Goal: Information Seeking & Learning: Learn about a topic

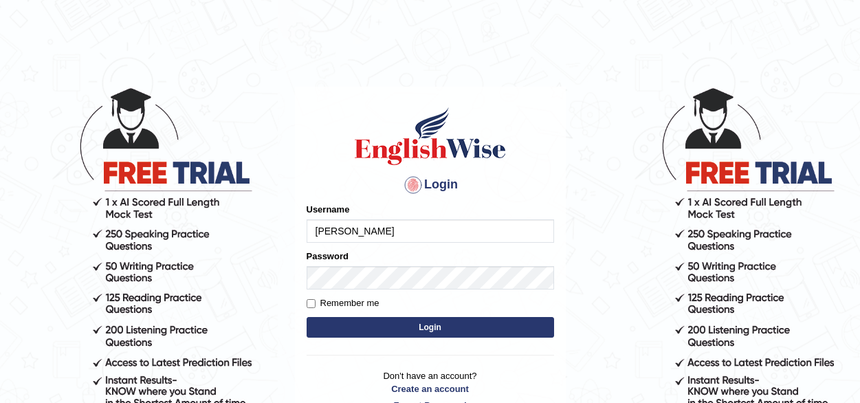
click at [412, 232] on input "vergilio" at bounding box center [429, 230] width 247 height 23
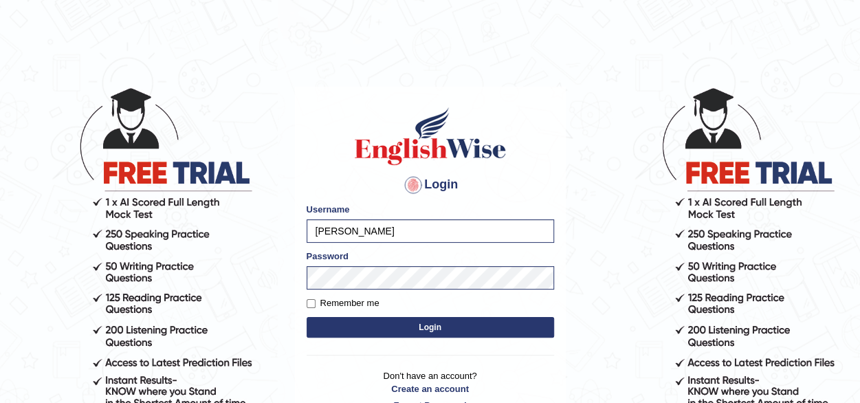
type input "rupali_australia"
click at [408, 325] on button "Login" at bounding box center [429, 327] width 247 height 21
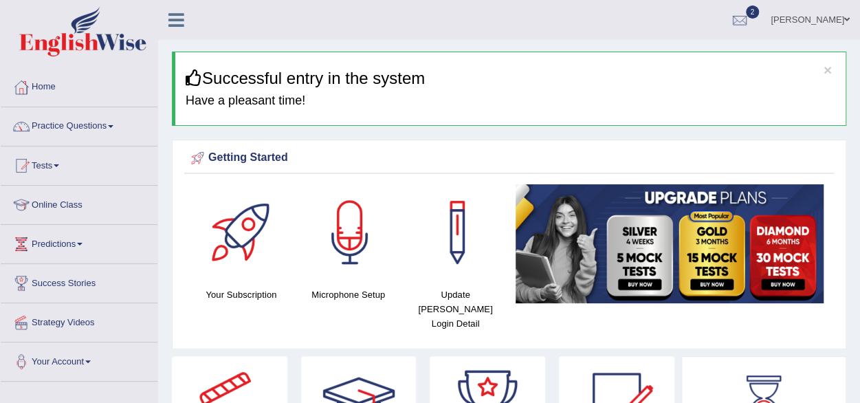
click at [58, 162] on link "Tests" at bounding box center [79, 163] width 157 height 34
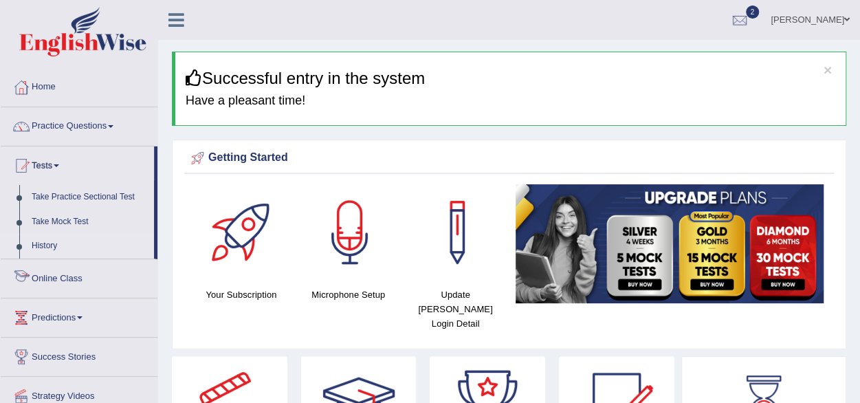
click at [54, 247] on link "History" at bounding box center [89, 246] width 129 height 25
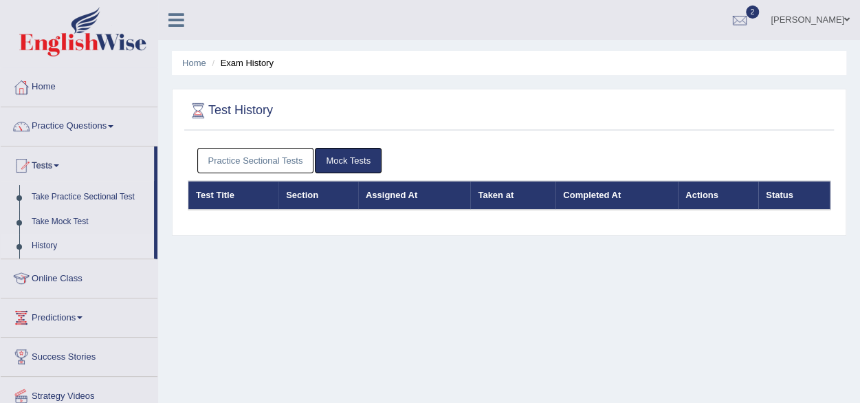
click at [285, 164] on link "Practice Sectional Tests" at bounding box center [255, 160] width 117 height 25
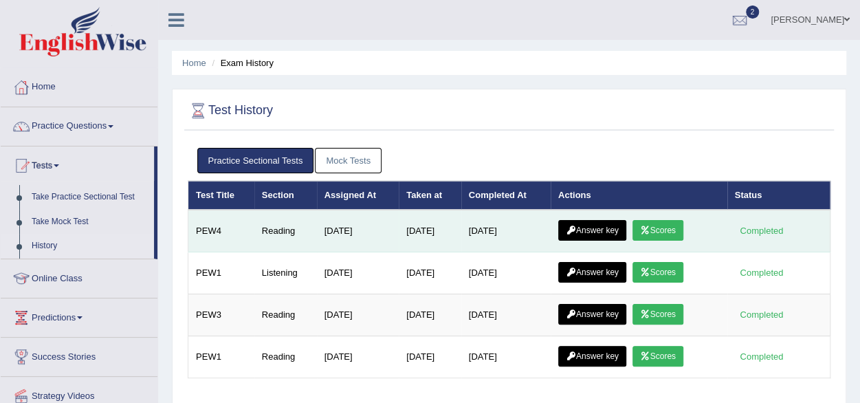
click at [662, 225] on link "Scores" at bounding box center [657, 230] width 51 height 21
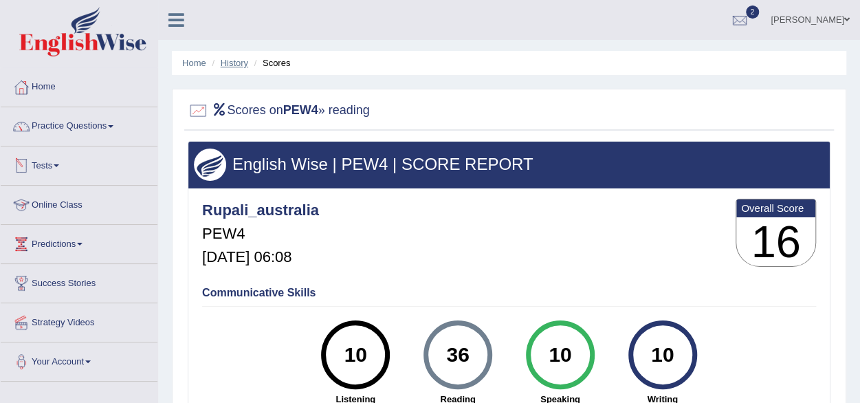
click at [234, 64] on link "History" at bounding box center [234, 63] width 27 height 10
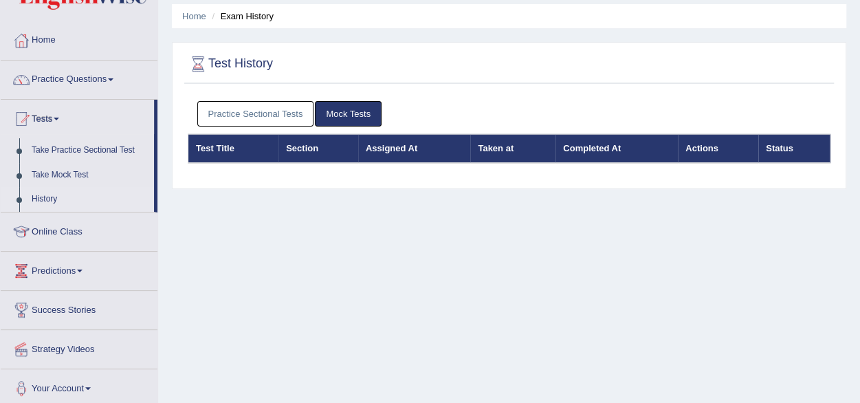
scroll to position [69, 0]
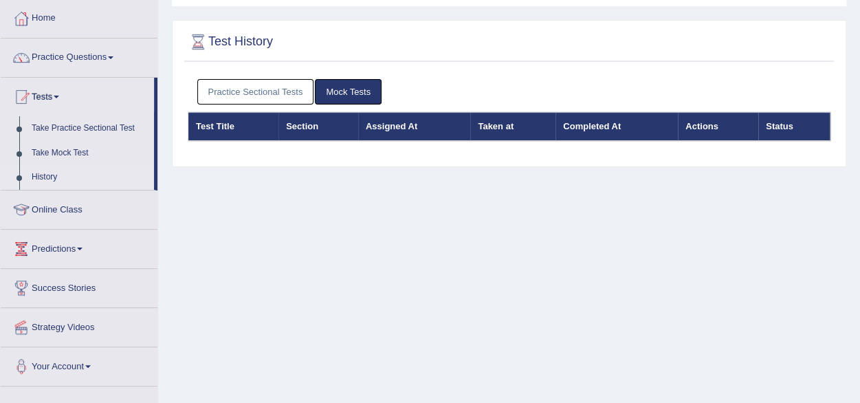
click at [253, 85] on link "Practice Sectional Tests" at bounding box center [255, 91] width 117 height 25
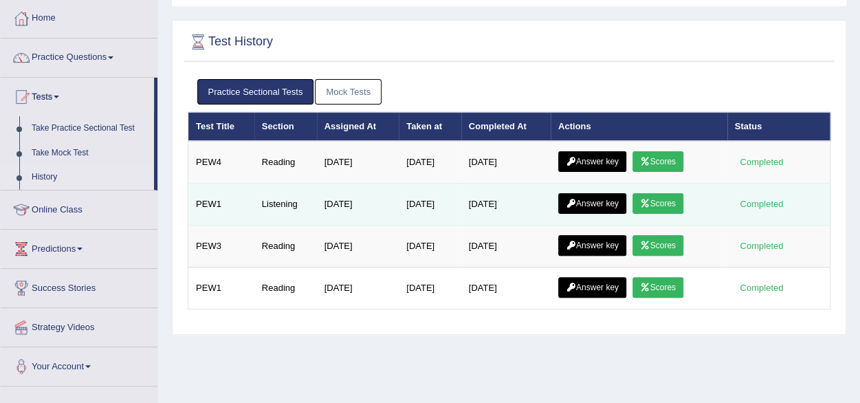
click at [649, 205] on link "Scores" at bounding box center [657, 203] width 51 height 21
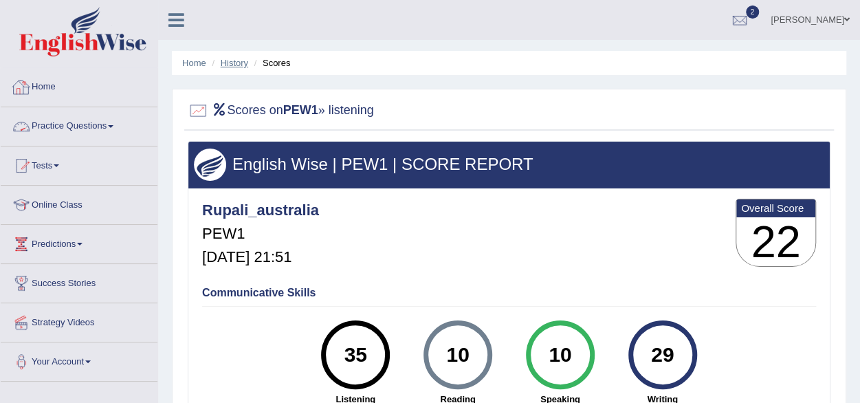
click at [236, 65] on link "History" at bounding box center [234, 63] width 27 height 10
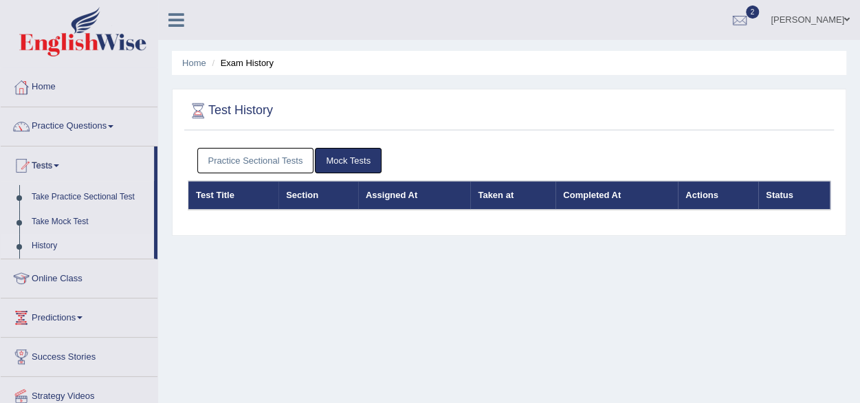
click at [265, 164] on link "Practice Sectional Tests" at bounding box center [255, 160] width 117 height 25
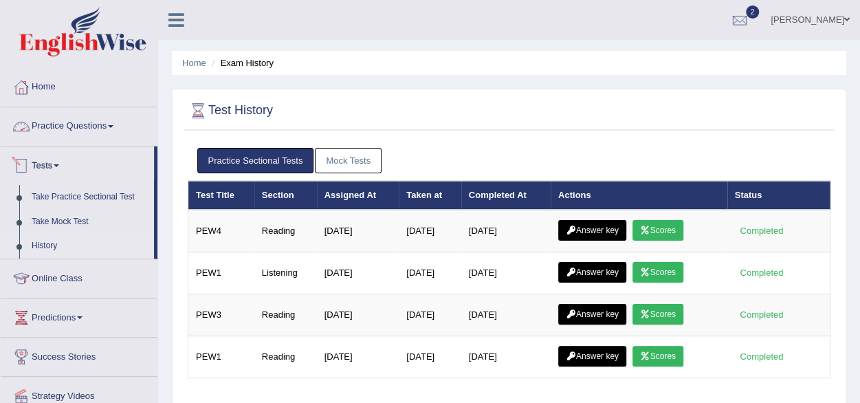
click at [65, 127] on link "Practice Questions" at bounding box center [79, 124] width 157 height 34
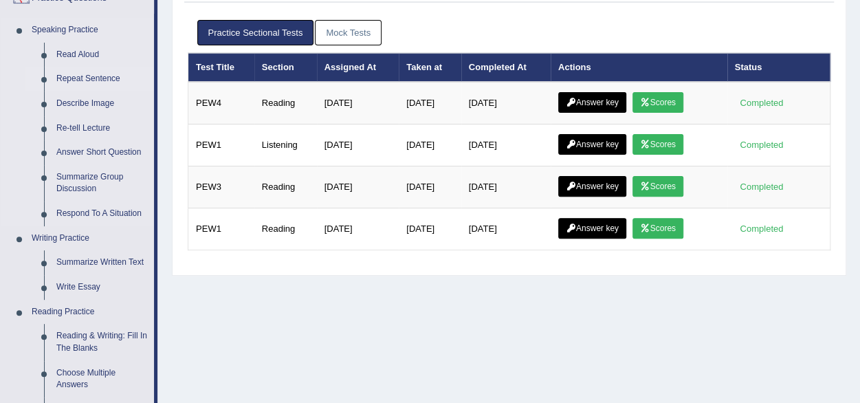
scroll to position [137, 0]
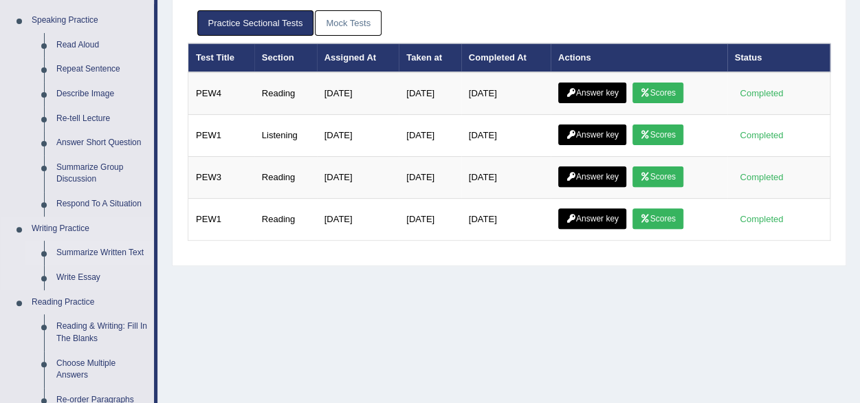
click at [88, 254] on link "Summarize Written Text" at bounding box center [102, 253] width 104 height 25
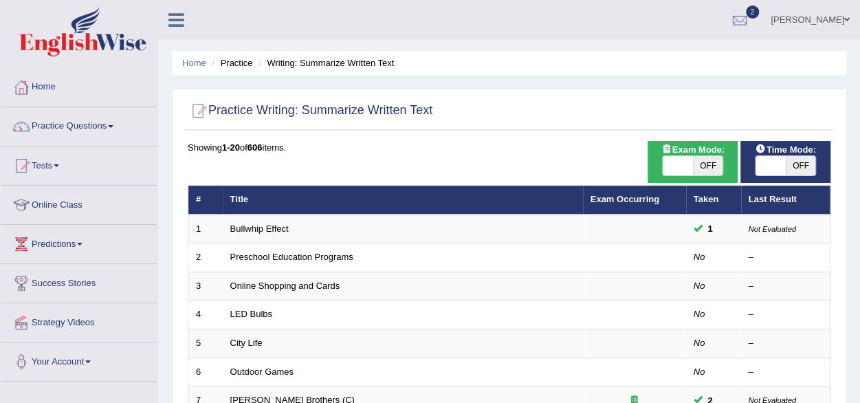
click at [289, 253] on link "Preschool Education Programs" at bounding box center [291, 257] width 123 height 10
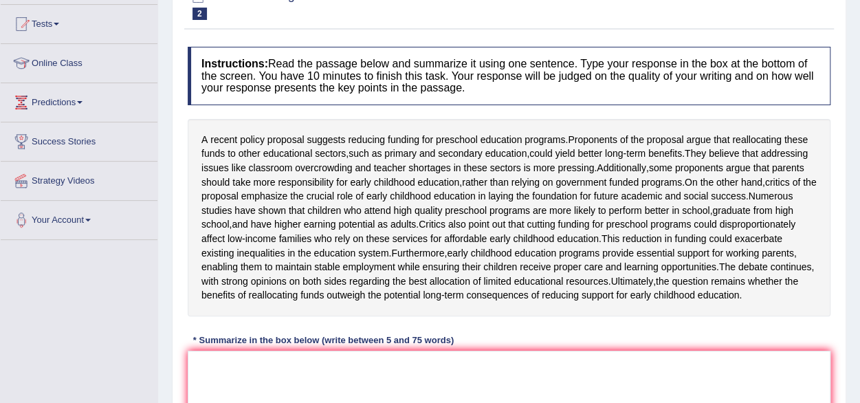
scroll to position [275, 0]
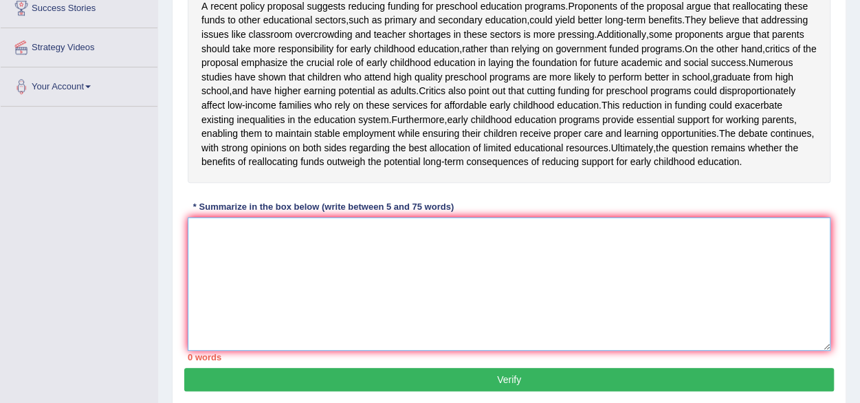
click at [338, 286] on textarea at bounding box center [509, 283] width 643 height 133
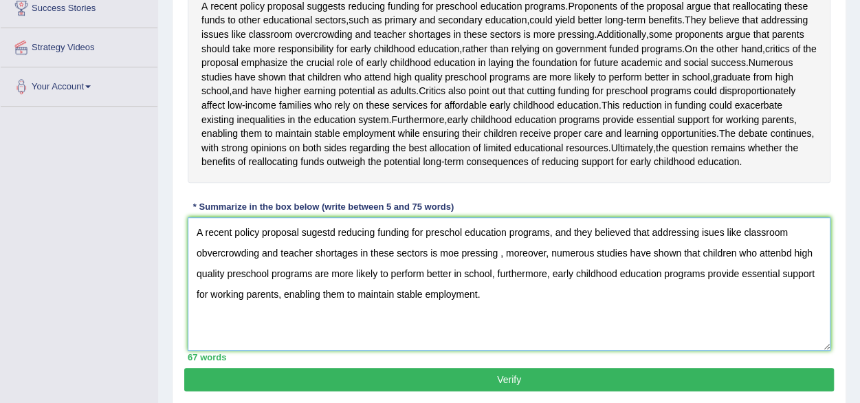
click at [315, 276] on textarea "A recent policy proposal sugestd reducing funding for preschol education progra…" at bounding box center [509, 283] width 643 height 133
click at [463, 271] on textarea "A recent policy proposal suggestd reducing funding for preschol education progr…" at bounding box center [509, 283] width 643 height 133
click at [642, 274] on textarea "A recent policy proposal suggestd reducing funding for preschool education prog…" at bounding box center [509, 283] width 643 height 133
click at [713, 273] on textarea "A recent policy proposal suggestd reducing funding for preschool education prog…" at bounding box center [509, 283] width 643 height 133
click at [506, 296] on textarea "A recent policy proposal suggestd reducing funding for preschool education prog…" at bounding box center [509, 283] width 643 height 133
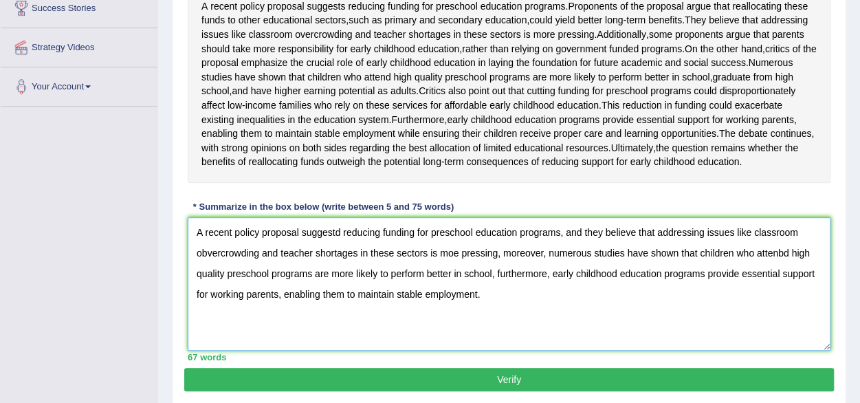
click at [783, 295] on textarea "A recent policy proposal suggestd reducing funding for preschool education prog…" at bounding box center [509, 283] width 643 height 133
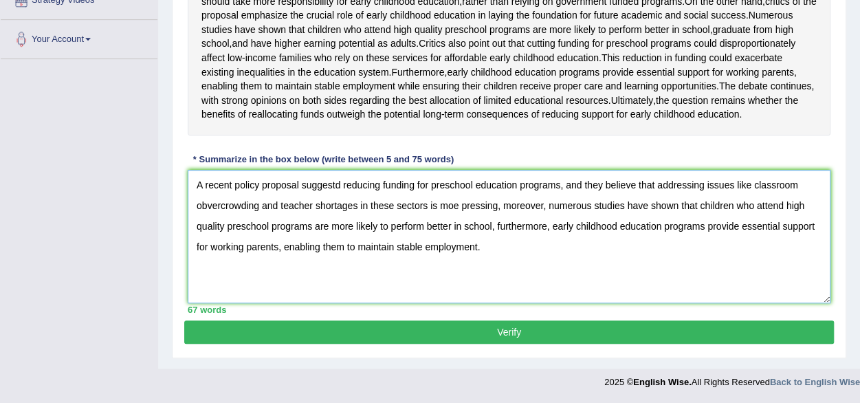
type textarea "A recent policy proposal suggestd reducing funding for preschool education prog…"
click at [434, 340] on button "Verify" at bounding box center [508, 331] width 649 height 23
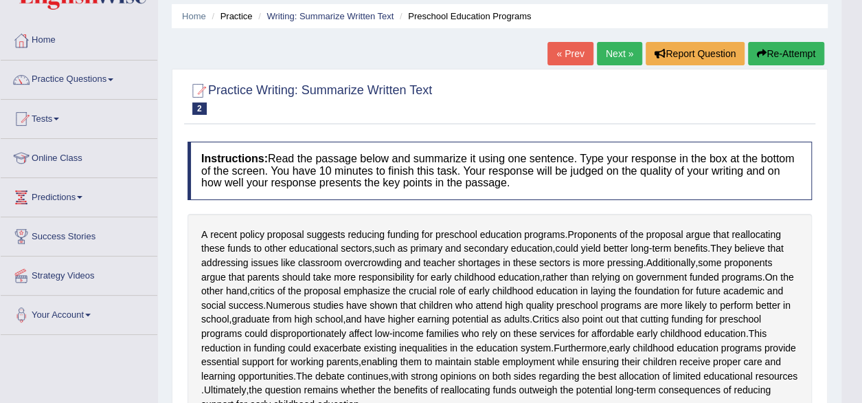
scroll to position [0, 0]
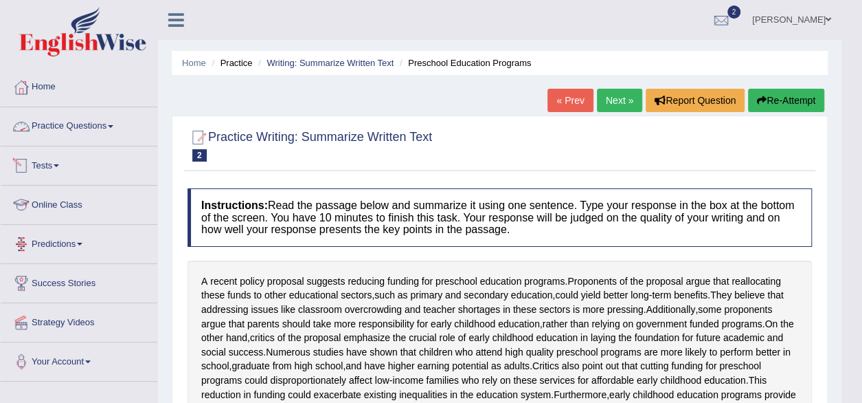
click at [92, 120] on link "Practice Questions" at bounding box center [79, 124] width 157 height 34
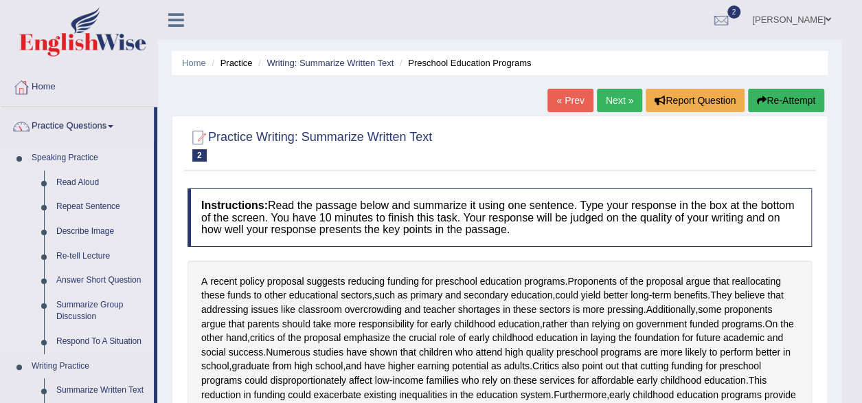
click at [84, 183] on link "Read Aloud" at bounding box center [102, 182] width 104 height 25
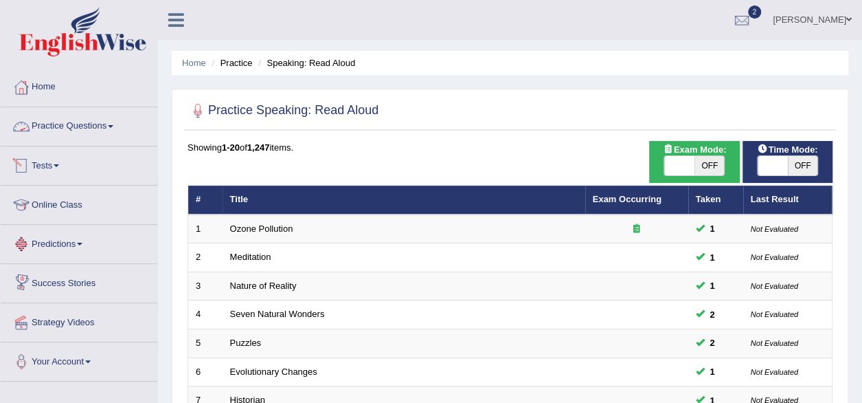
click at [93, 132] on link "Practice Questions" at bounding box center [79, 124] width 157 height 34
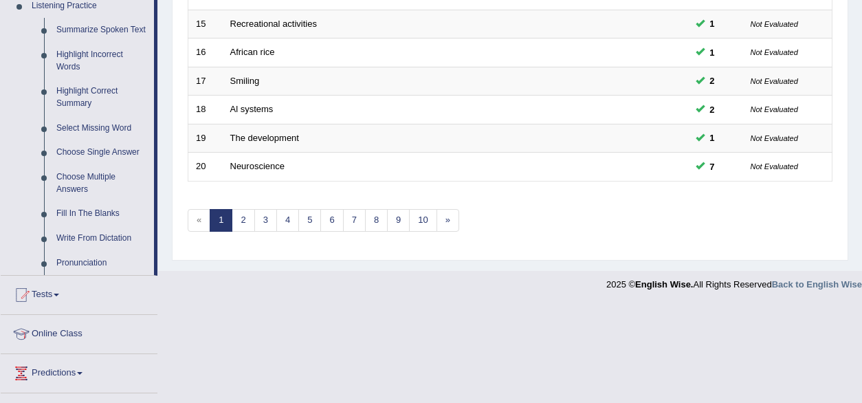
scroll to position [623, 0]
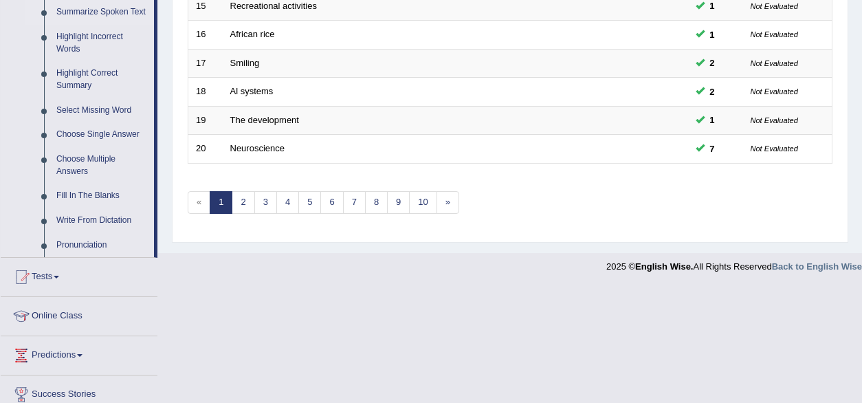
click at [87, 16] on link "Summarize Spoken Text" at bounding box center [102, 12] width 104 height 25
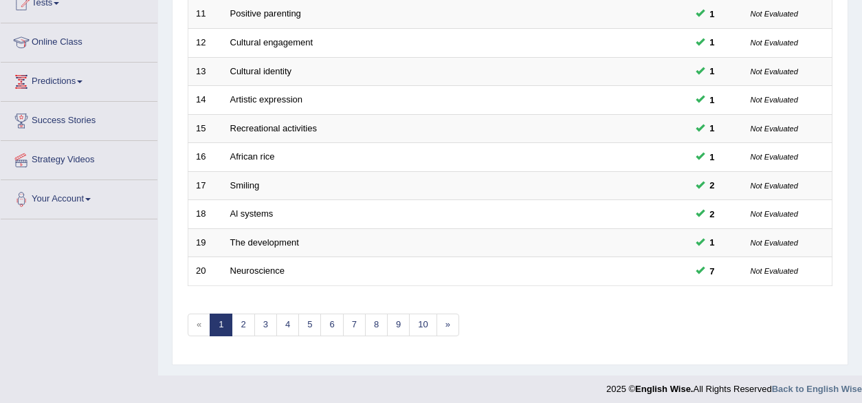
scroll to position [363, 0]
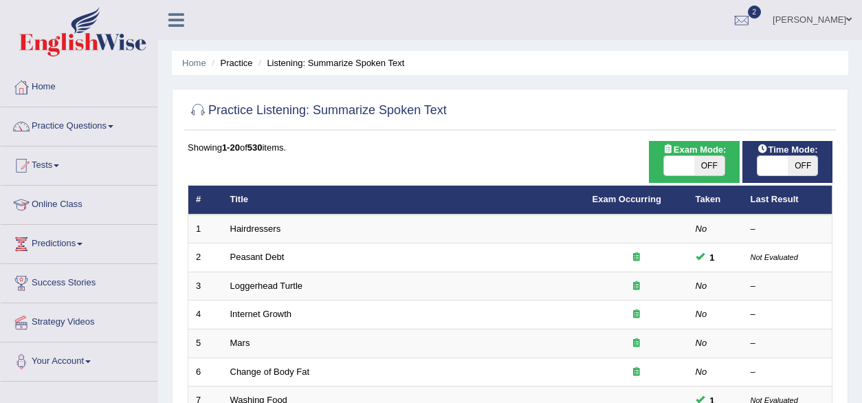
click at [722, 167] on span "OFF" at bounding box center [709, 165] width 30 height 19
checkbox input "true"
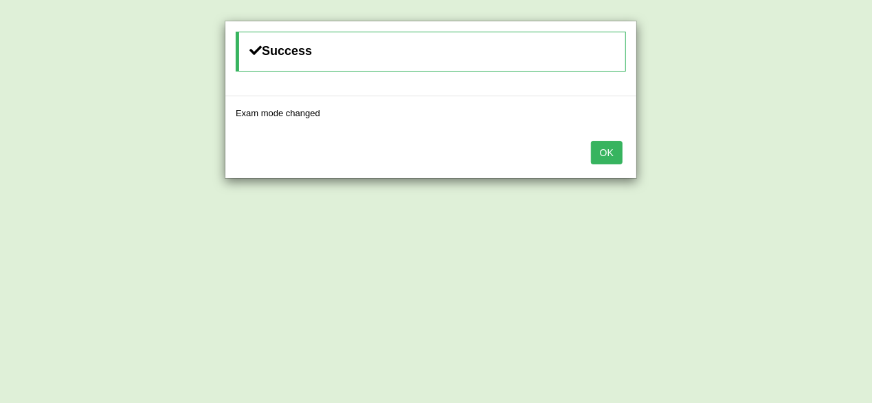
click at [599, 144] on button "OK" at bounding box center [607, 152] width 32 height 23
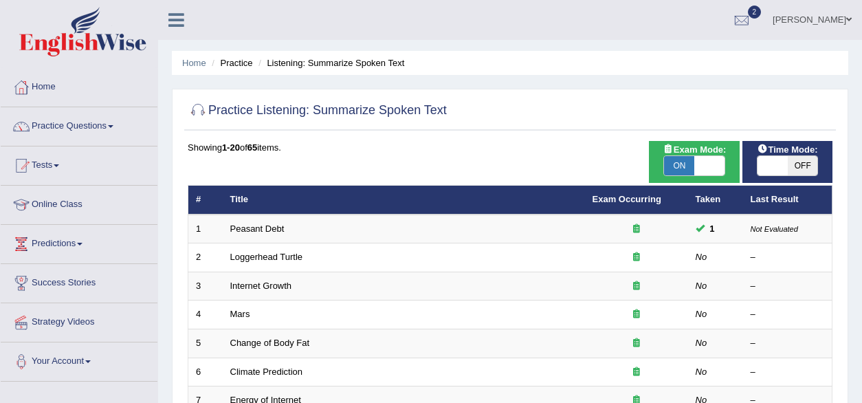
click at [788, 170] on span "OFF" at bounding box center [803, 165] width 30 height 19
checkbox input "true"
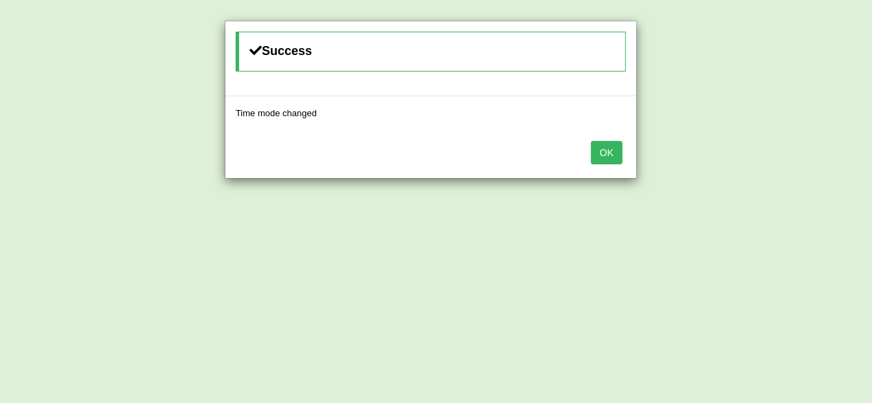
click at [609, 146] on button "OK" at bounding box center [607, 152] width 32 height 23
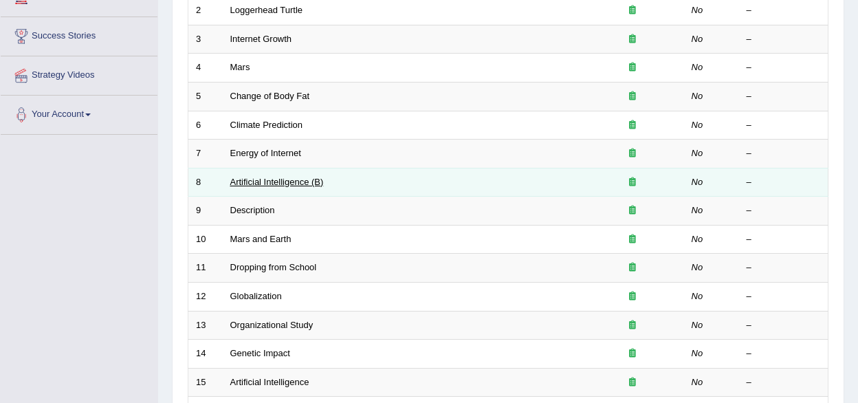
scroll to position [312, 0]
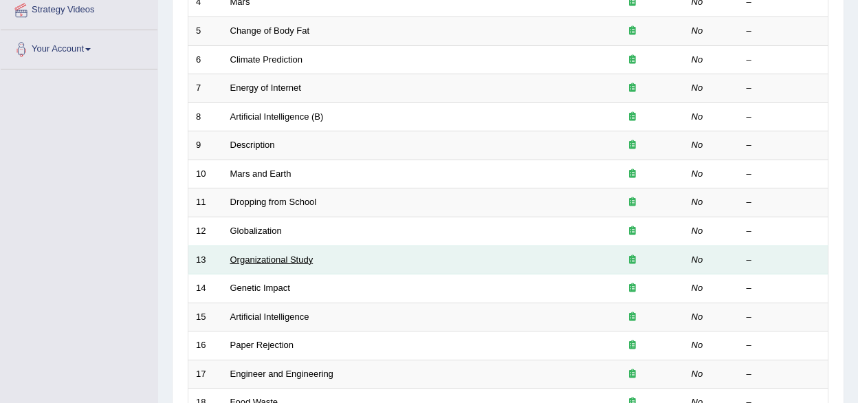
click at [272, 255] on link "Organizational Study" at bounding box center [271, 259] width 83 height 10
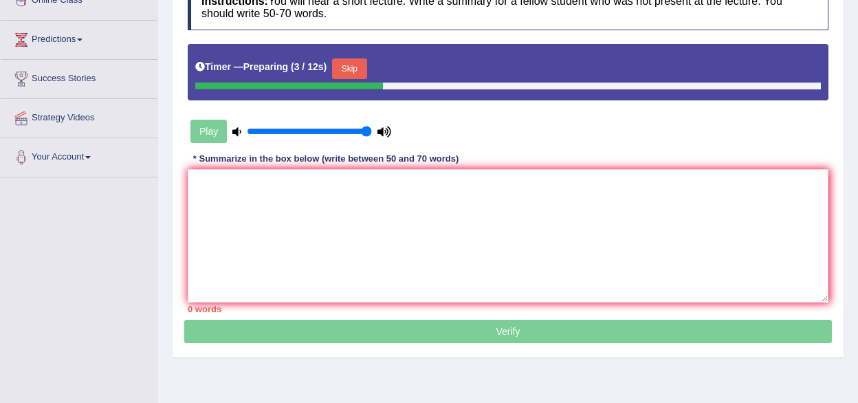
scroll to position [206, 0]
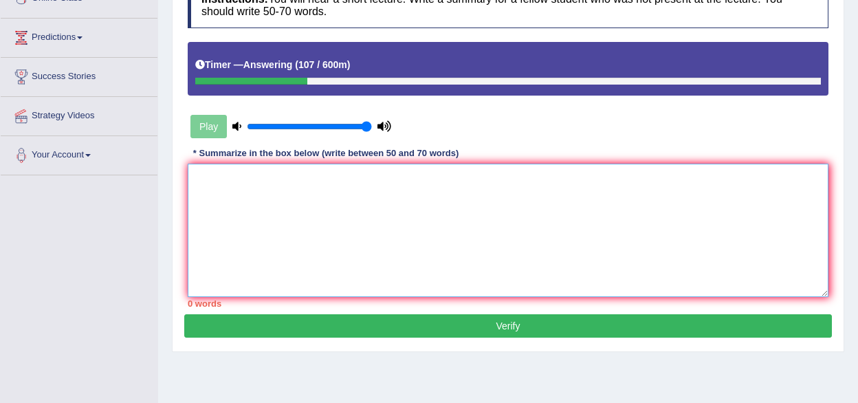
click at [287, 273] on textarea at bounding box center [508, 230] width 640 height 133
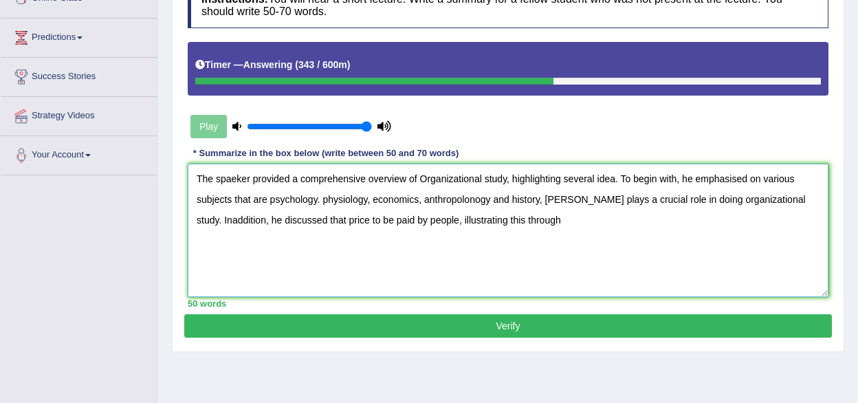
click at [430, 215] on textarea "The spaeker provided a comprehensive overview of Organizational study, highligh…" at bounding box center [508, 230] width 640 height 133
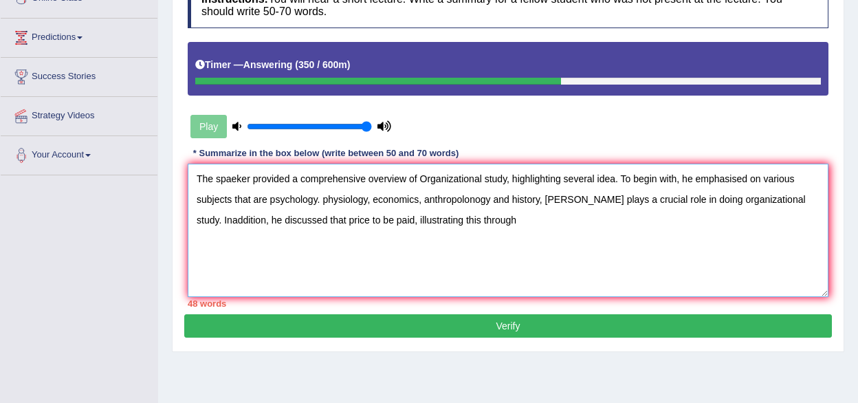
click at [514, 214] on textarea "The spaeker provided a comprehensive overview of Organizational study, highligh…" at bounding box center [508, 230] width 640 height 133
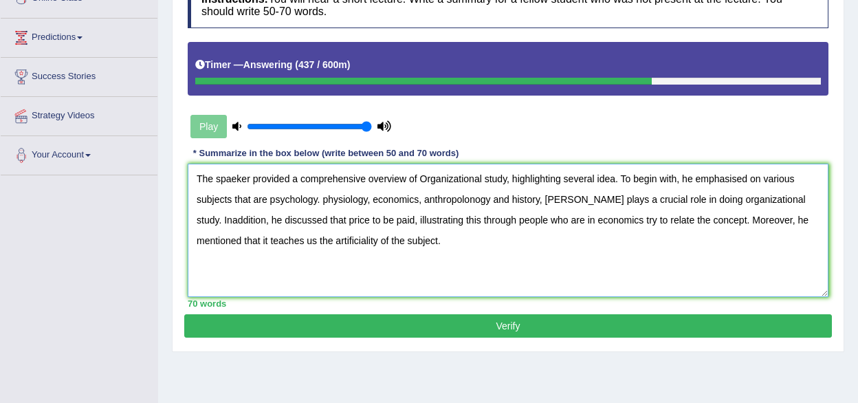
click at [766, 219] on textarea "The spaeker provided a comprehensive overview of Organizational study, highligh…" at bounding box center [508, 230] width 640 height 133
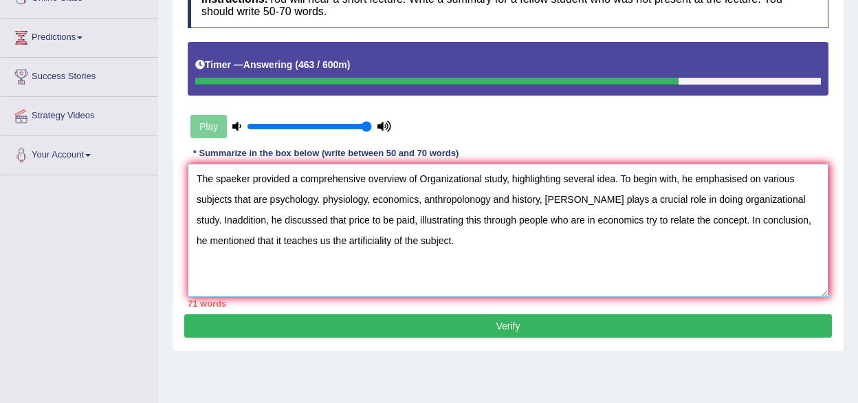
click at [234, 181] on textarea "The spaeker provided a comprehensive overview of Organizational study, highligh…" at bounding box center [508, 230] width 640 height 133
click at [614, 182] on textarea "The speaker provided a comprehensive overview of Organizational study, highligh…" at bounding box center [508, 230] width 640 height 133
click at [274, 200] on textarea "The speaker provided a comprehensive overview of Organizational study, highligh…" at bounding box center [508, 230] width 640 height 133
click at [486, 199] on textarea "The speaker provided a comprehensive overview of Organizational study, highligh…" at bounding box center [508, 230] width 640 height 133
click at [564, 199] on textarea "The speaker provided a comprehensive overview of Organizational study, highligh…" at bounding box center [508, 230] width 640 height 133
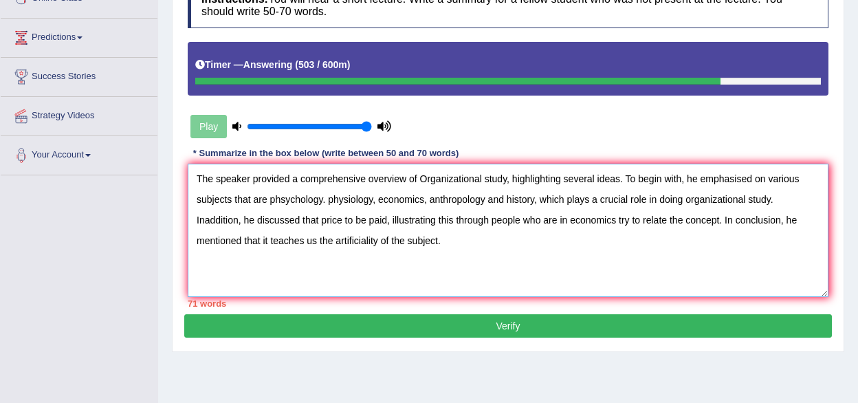
click at [784, 205] on textarea "The speaker provided a comprehensive overview of Organizational study, highligh…" at bounding box center [508, 230] width 640 height 133
type textarea "The speaker provided a comprehensive overview of Organizational study, highligh…"
click at [378, 323] on button "Verify" at bounding box center [507, 325] width 647 height 23
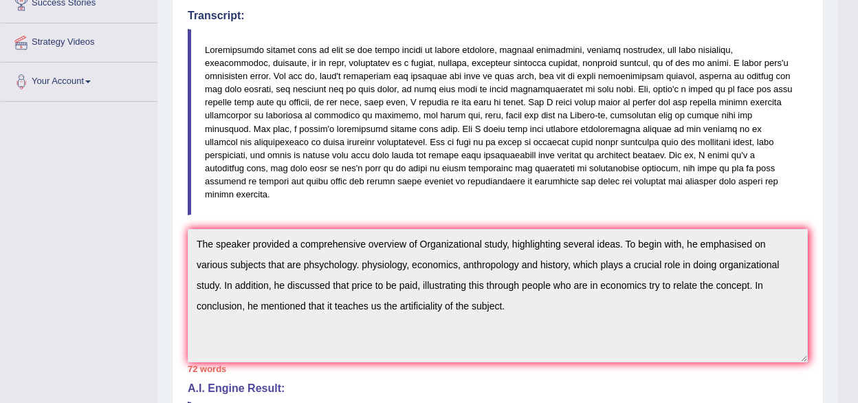
scroll to position [275, 0]
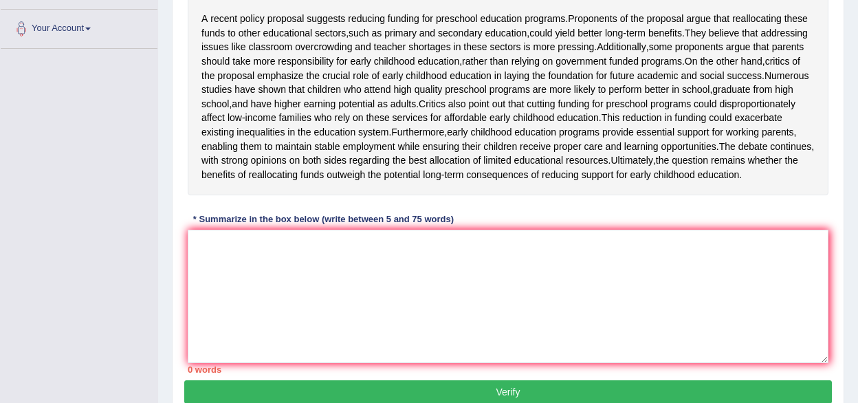
scroll to position [344, 0]
